Goal: Task Accomplishment & Management: Use online tool/utility

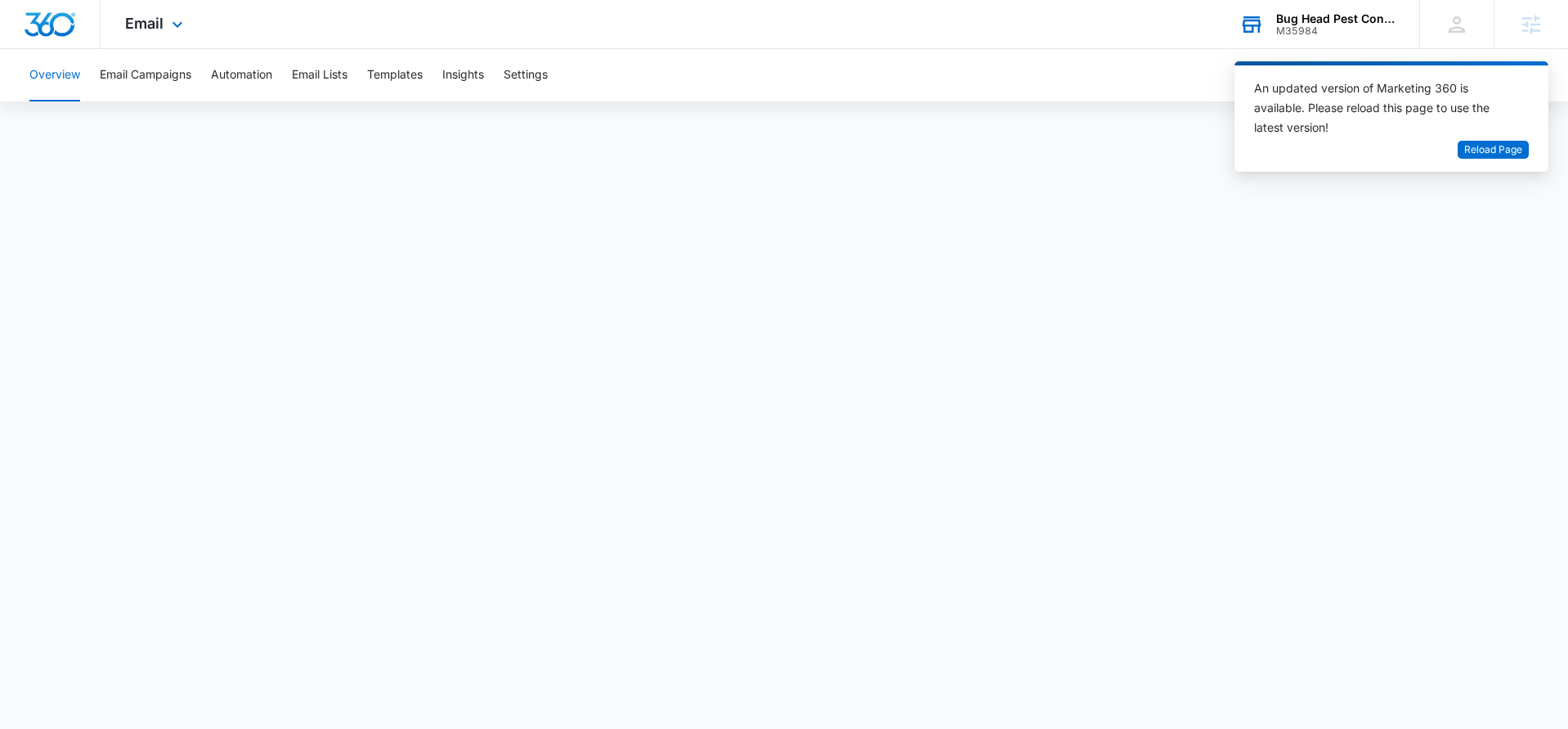
click at [1346, 28] on div "M35984" at bounding box center [1336, 31] width 119 height 11
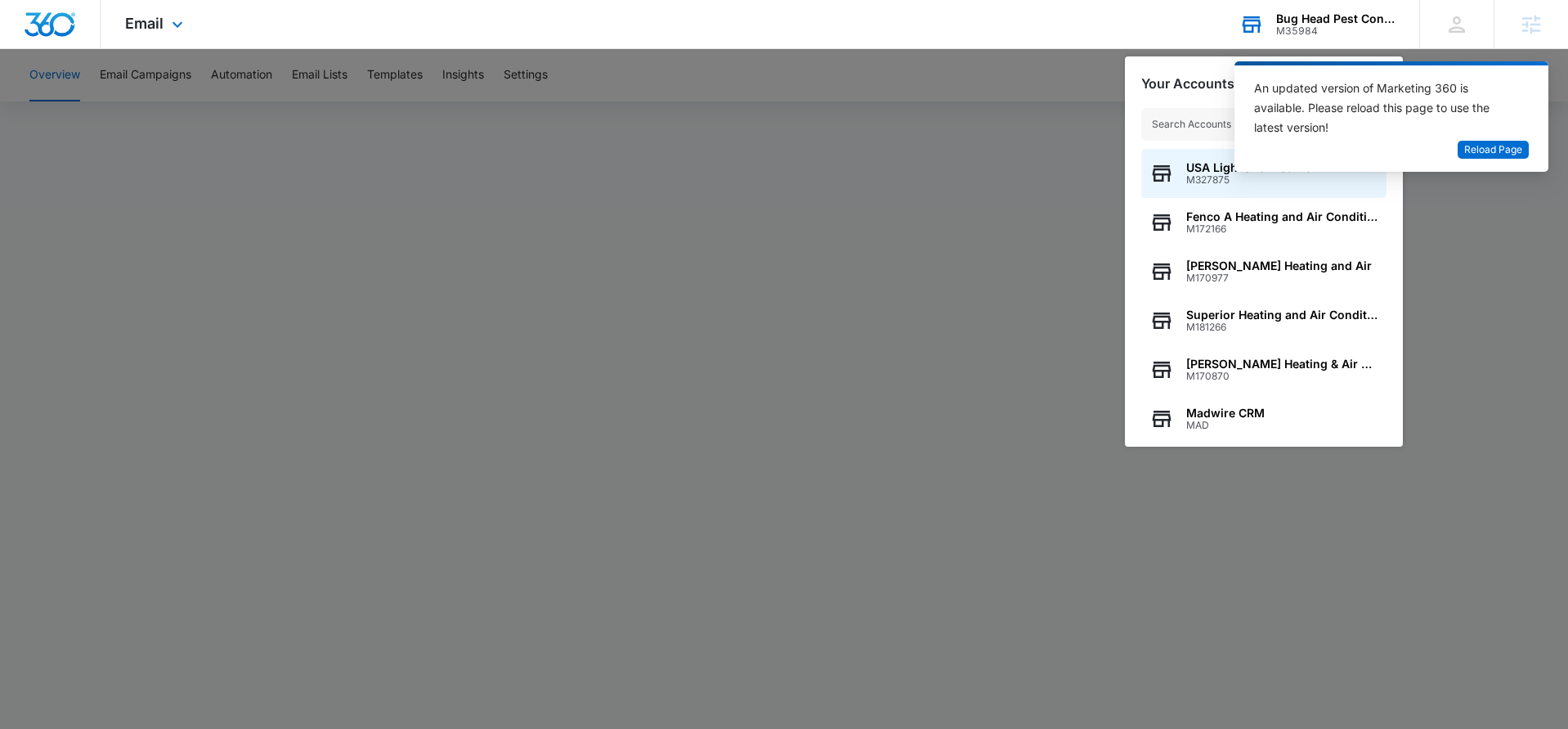
click at [1186, 131] on input "text" at bounding box center [1264, 124] width 245 height 32
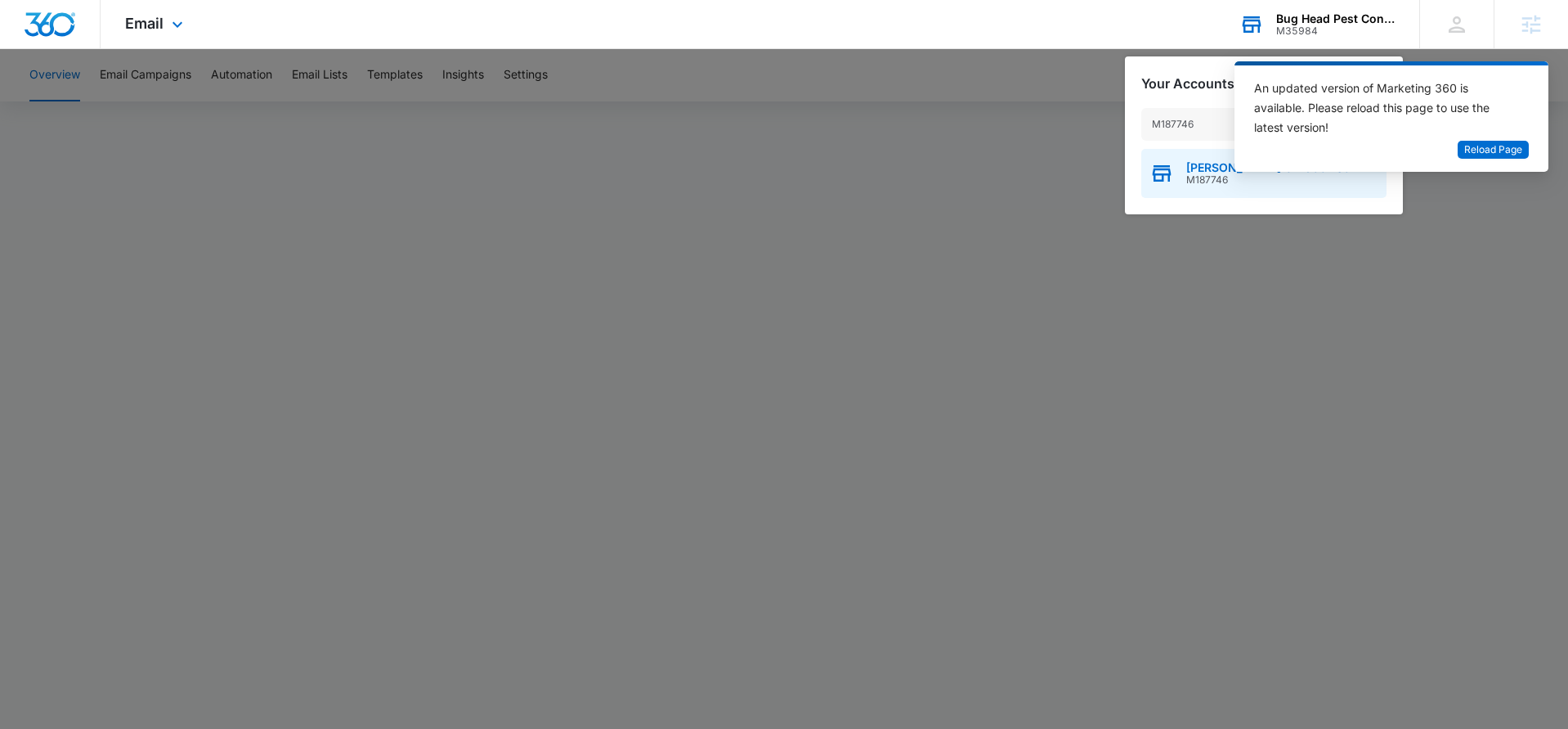
type input "M187746"
click at [1187, 181] on span "M187746" at bounding box center [1283, 180] width 192 height 11
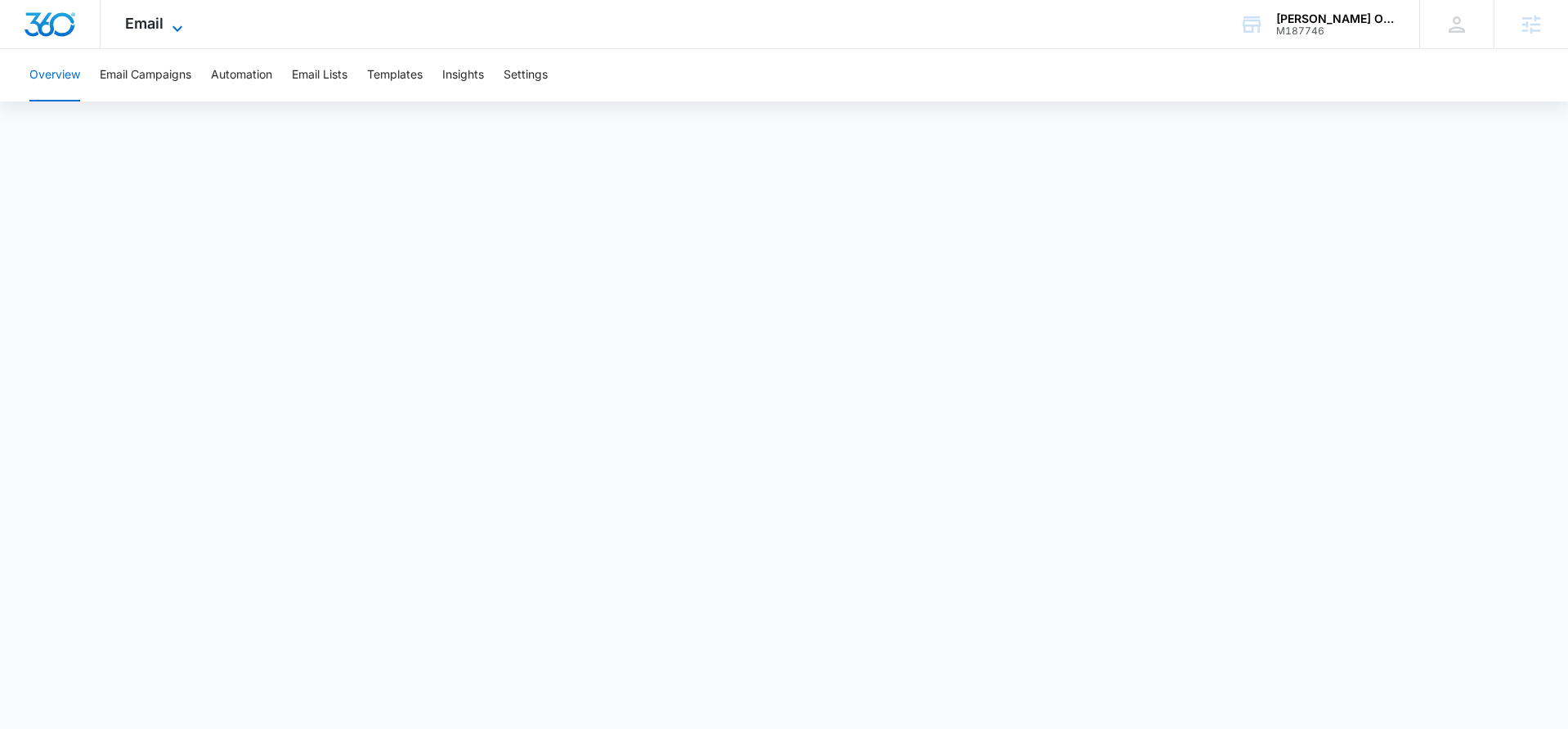
click at [180, 30] on icon at bounding box center [177, 28] width 20 height 20
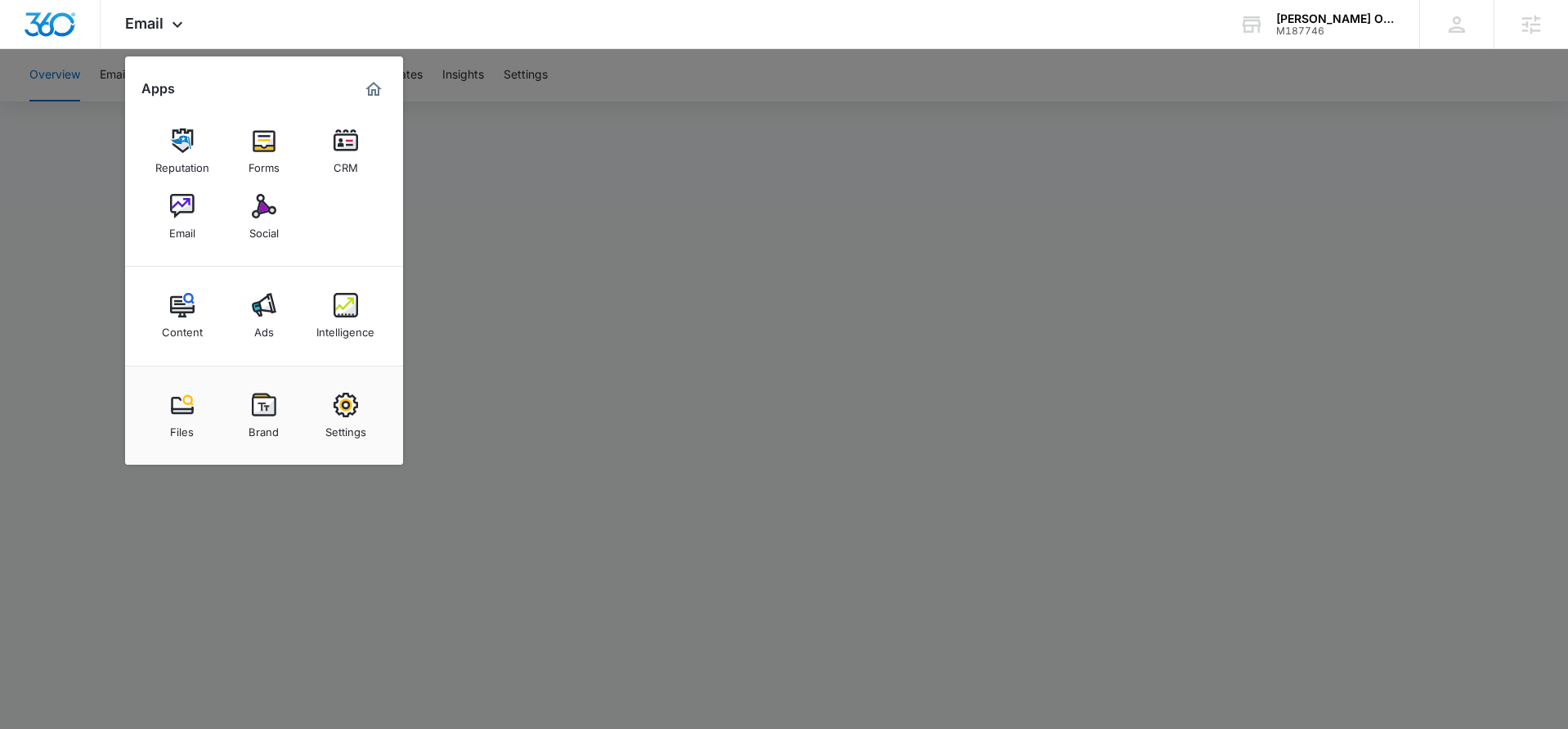
click at [624, 226] on div at bounding box center [784, 364] width 1568 height 729
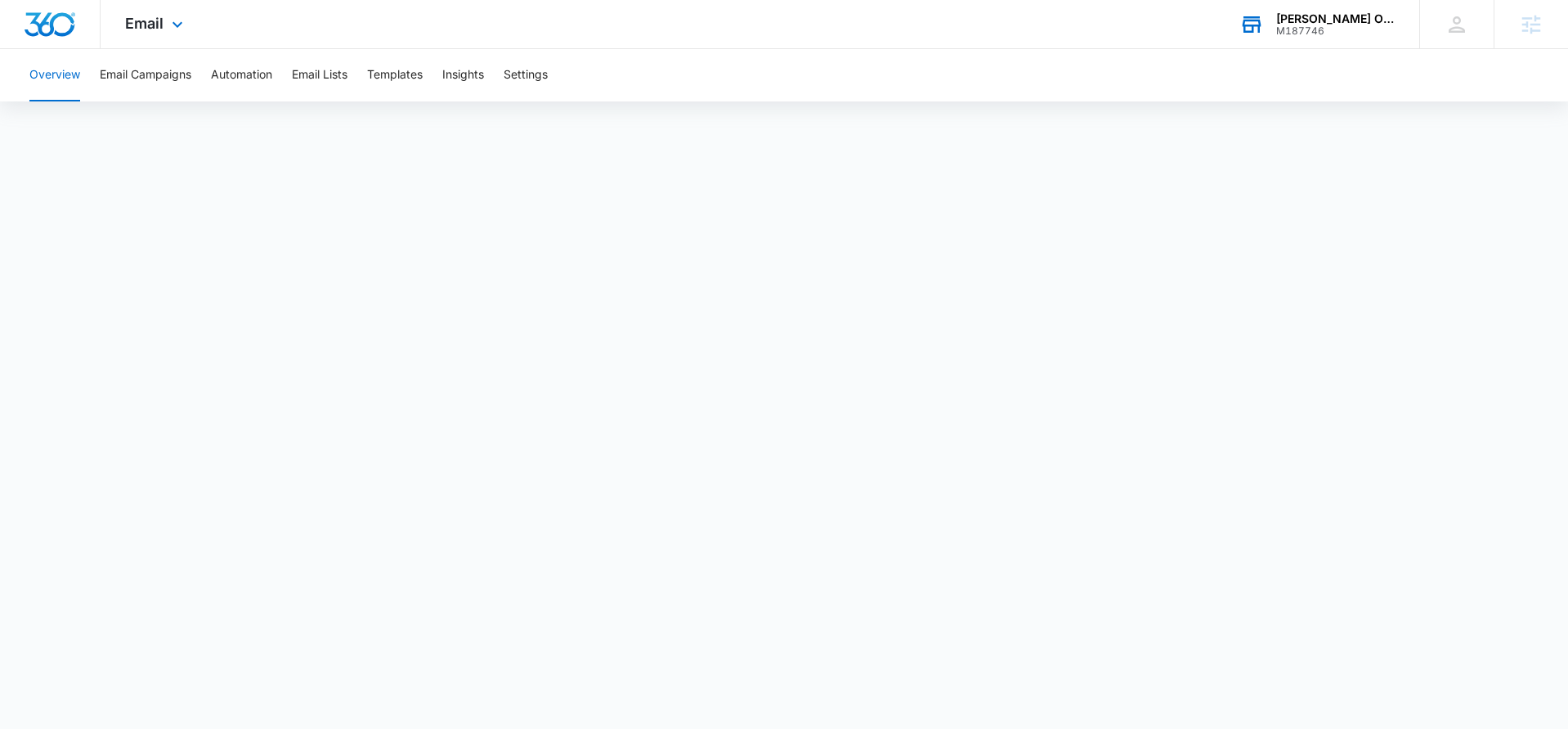
click at [1363, 27] on div "M187746" at bounding box center [1336, 31] width 119 height 11
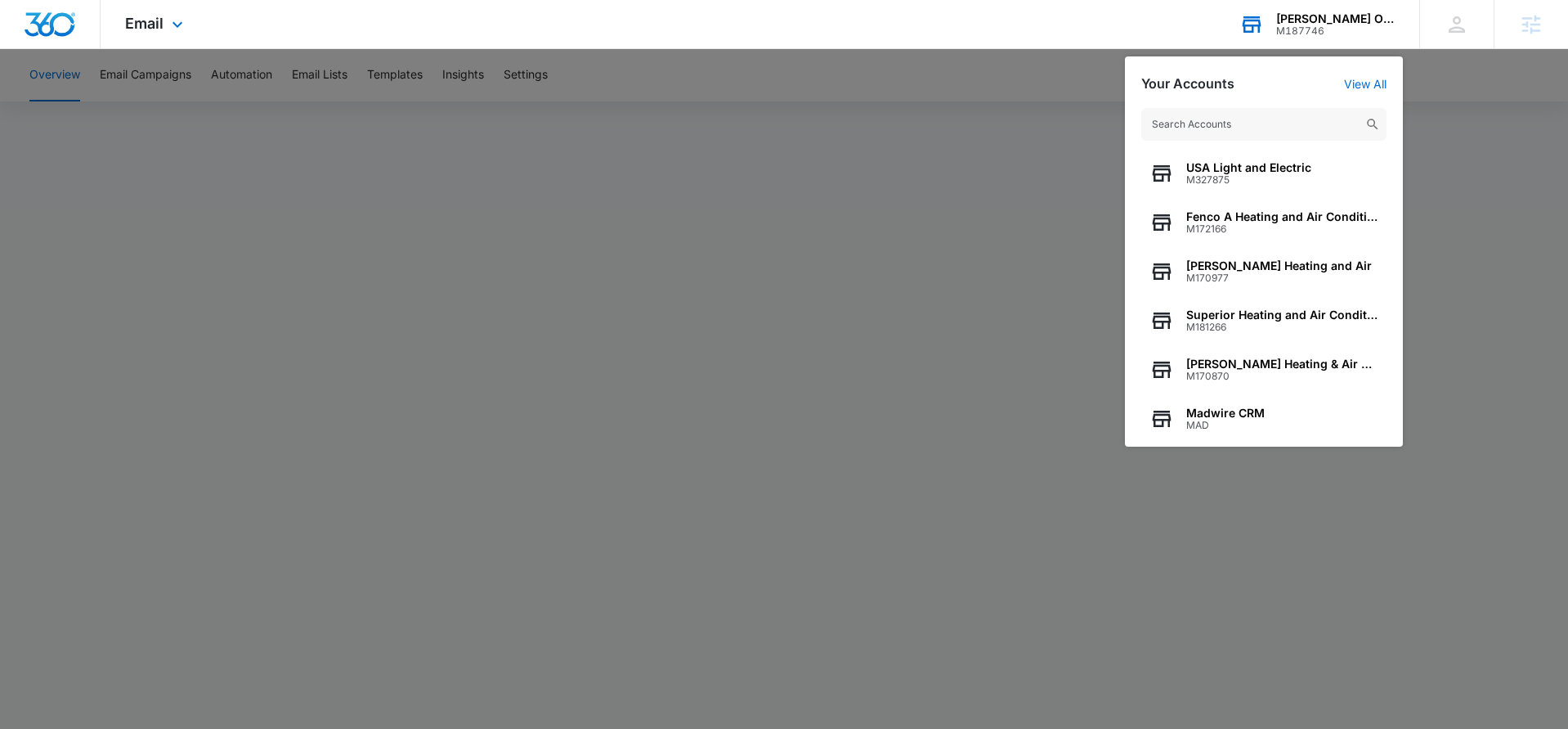
click at [1178, 129] on input "text" at bounding box center [1264, 124] width 245 height 32
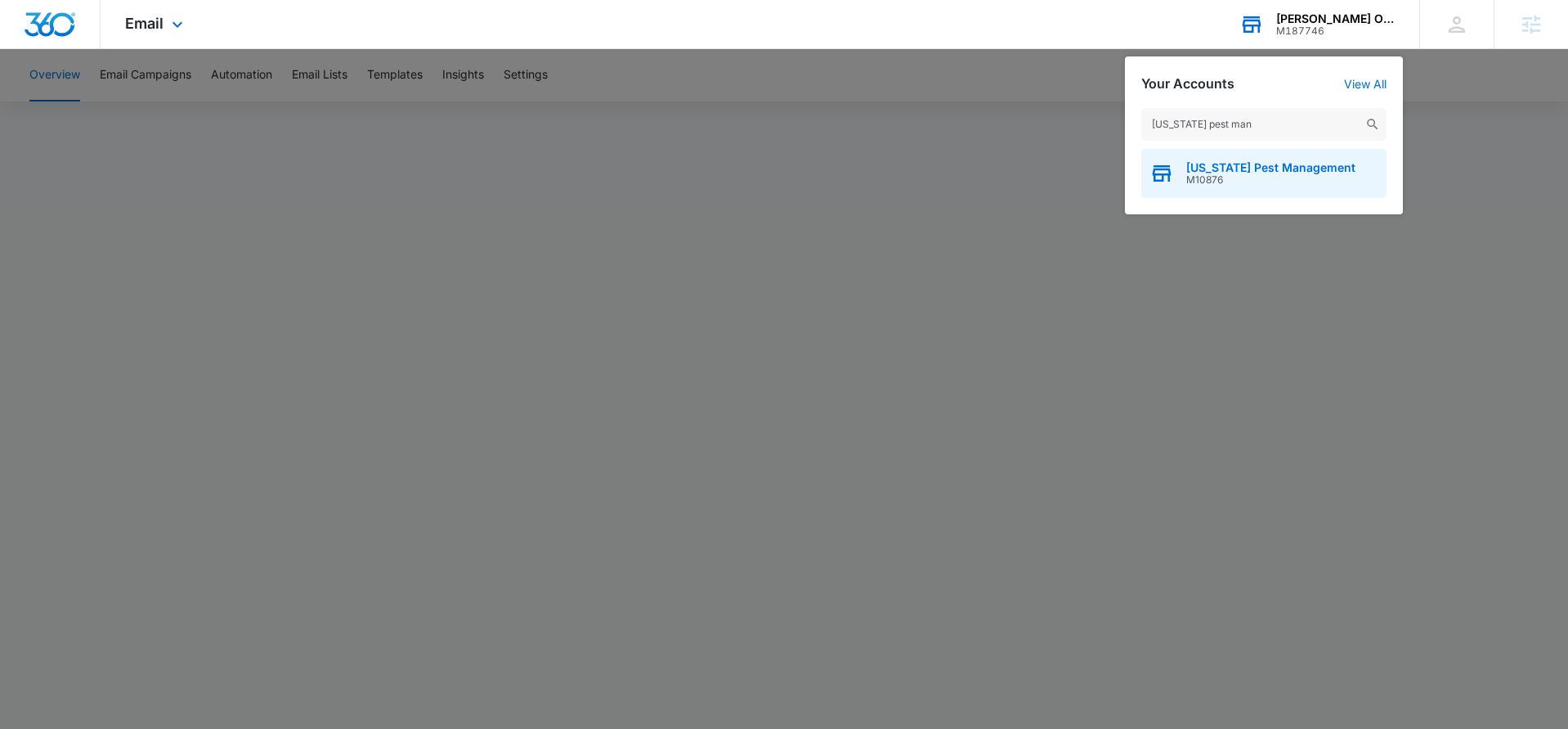
type input "[US_STATE] pest man"
click at [1296, 177] on span "M10876" at bounding box center [1271, 180] width 169 height 11
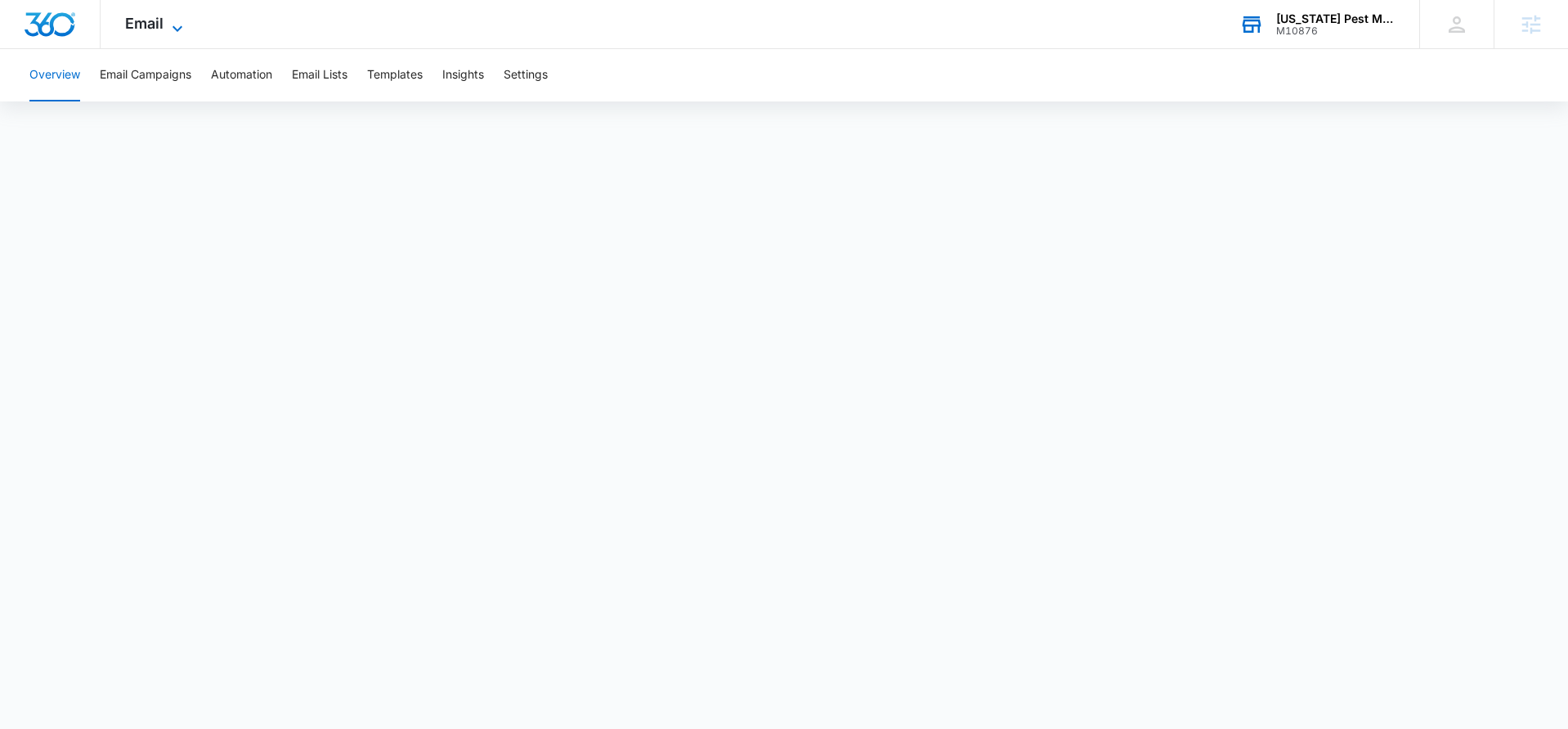
click at [175, 25] on icon at bounding box center [177, 28] width 20 height 20
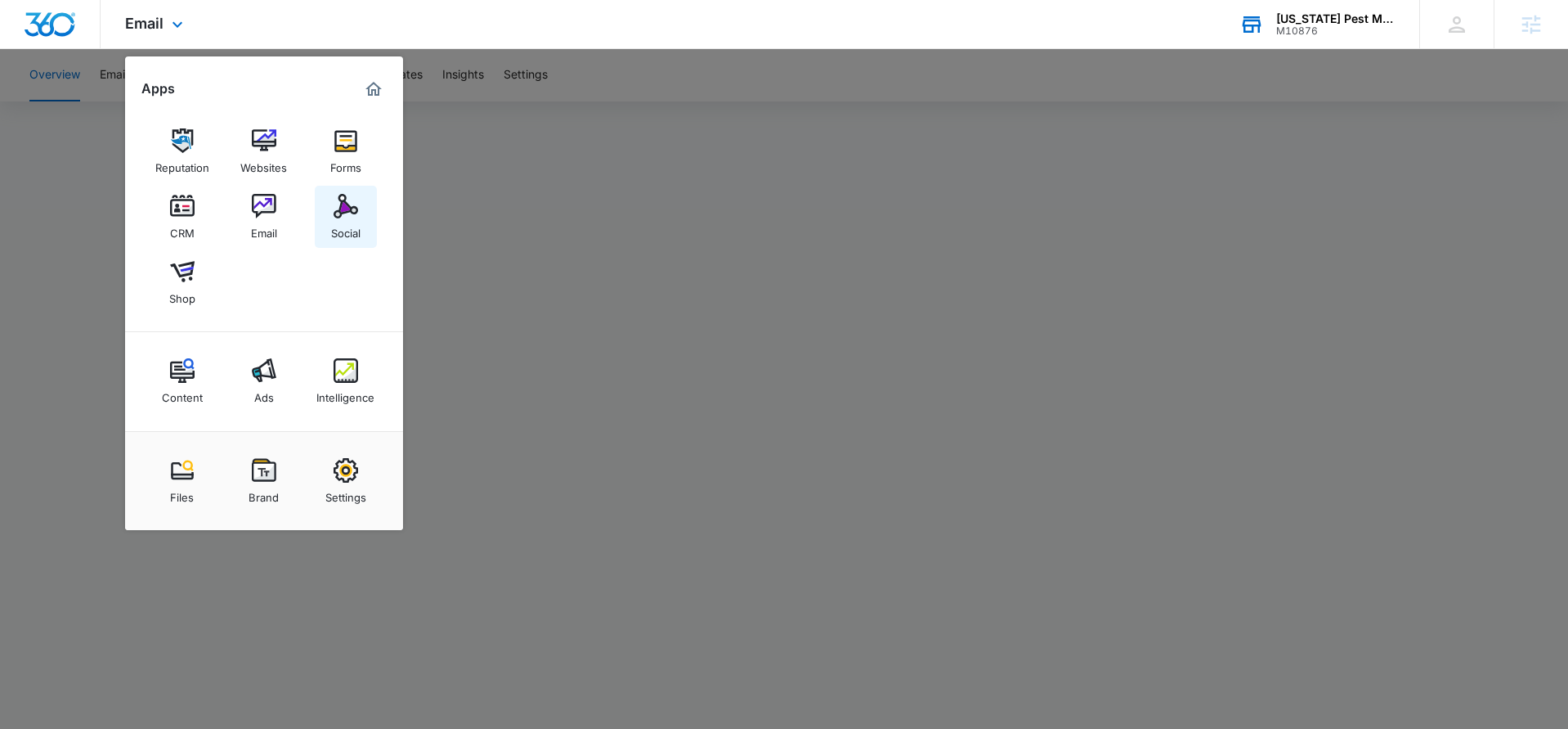
click at [337, 224] on div "Social" at bounding box center [346, 228] width 30 height 21
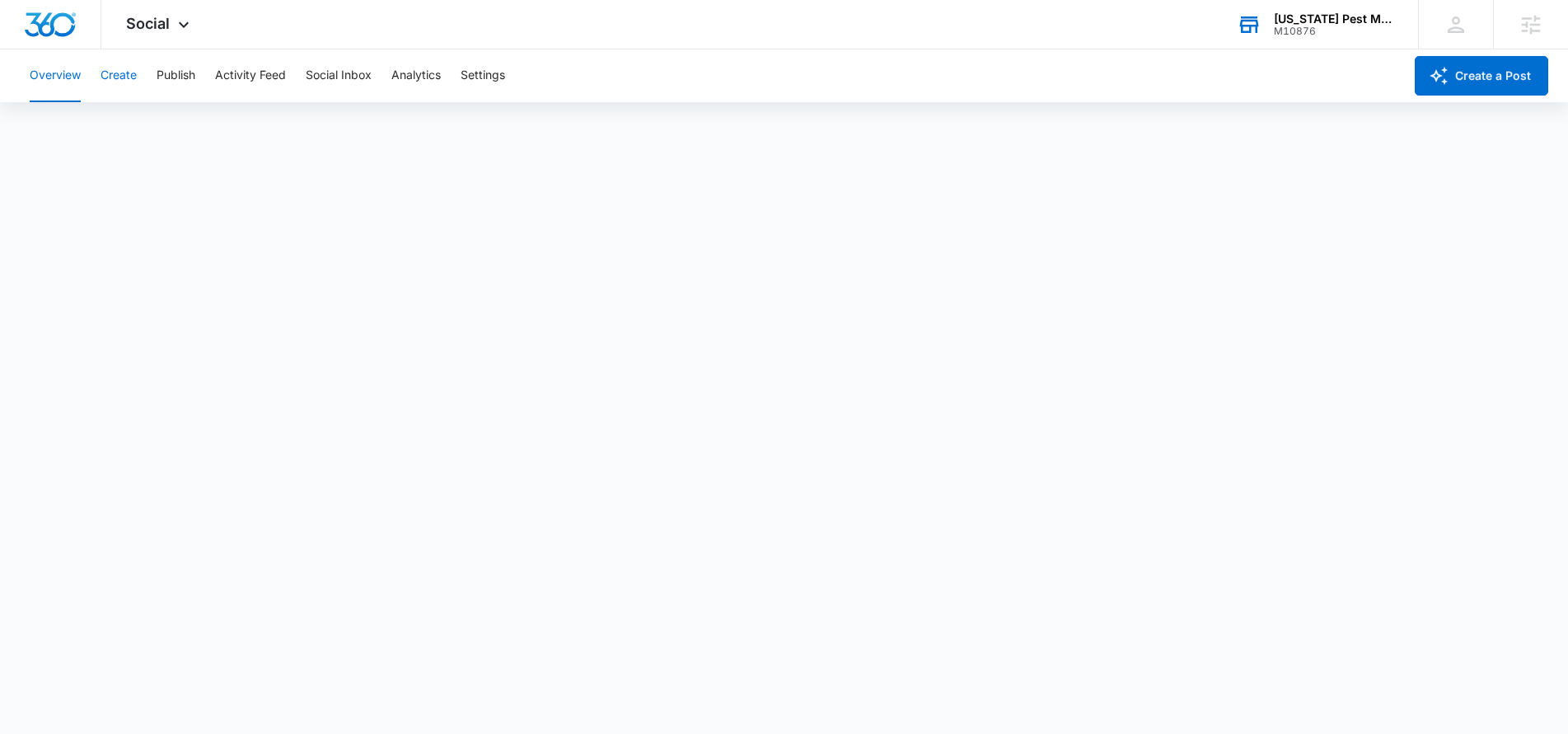
click at [111, 82] on button "Create" at bounding box center [118, 75] width 36 height 52
